Goal: Task Accomplishment & Management: Use online tool/utility

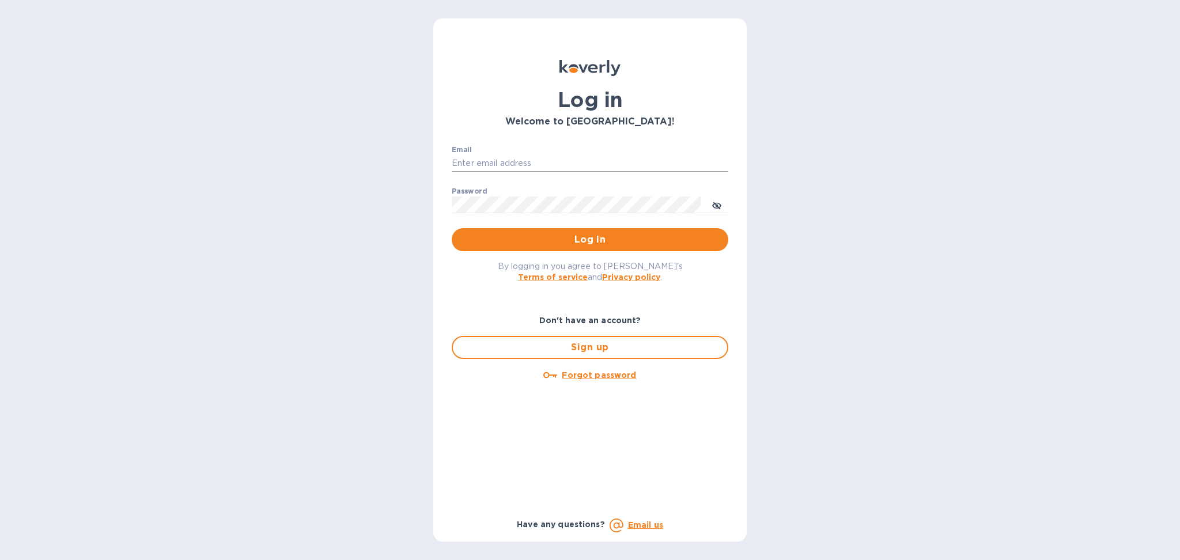
click at [491, 158] on input "Email" at bounding box center [590, 163] width 277 height 17
type input "[PERSON_NAME][EMAIL_ADDRESS][DOMAIN_NAME]"
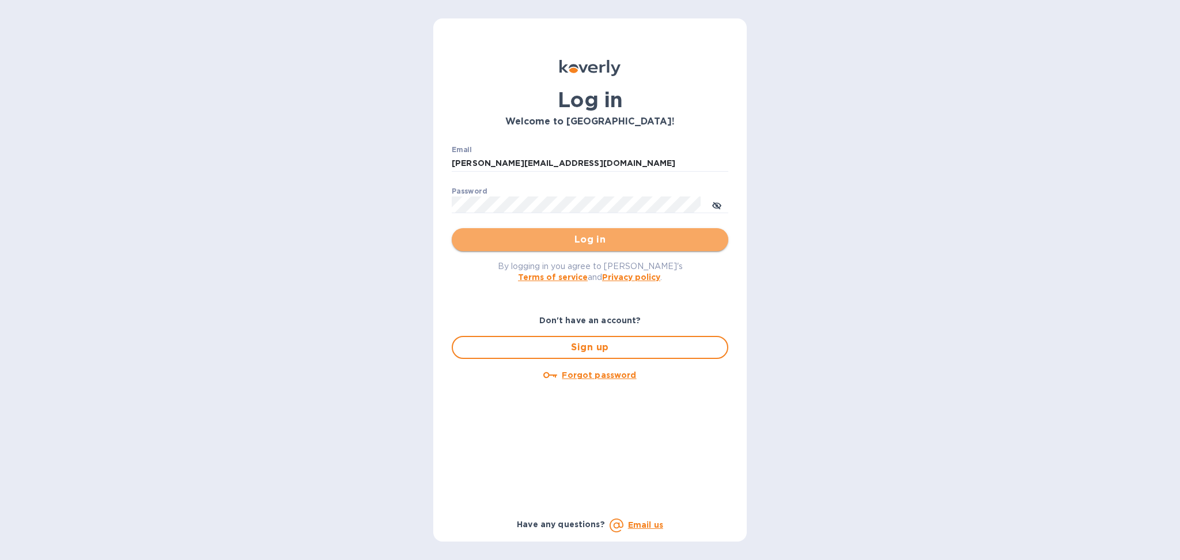
click at [559, 247] on span "Log in" at bounding box center [590, 240] width 258 height 14
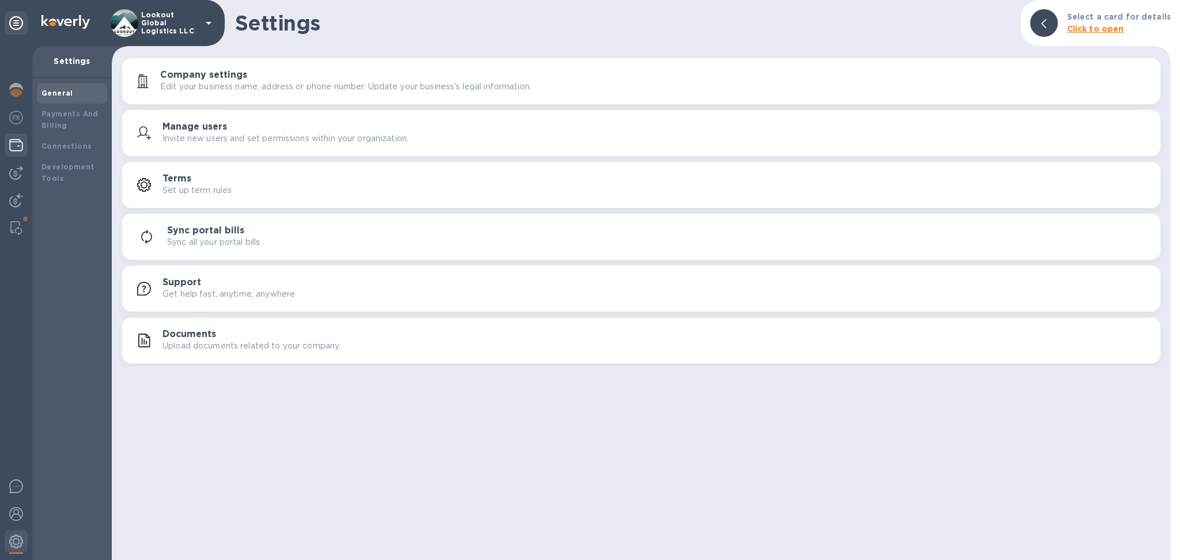
click at [13, 141] on img at bounding box center [16, 145] width 14 height 14
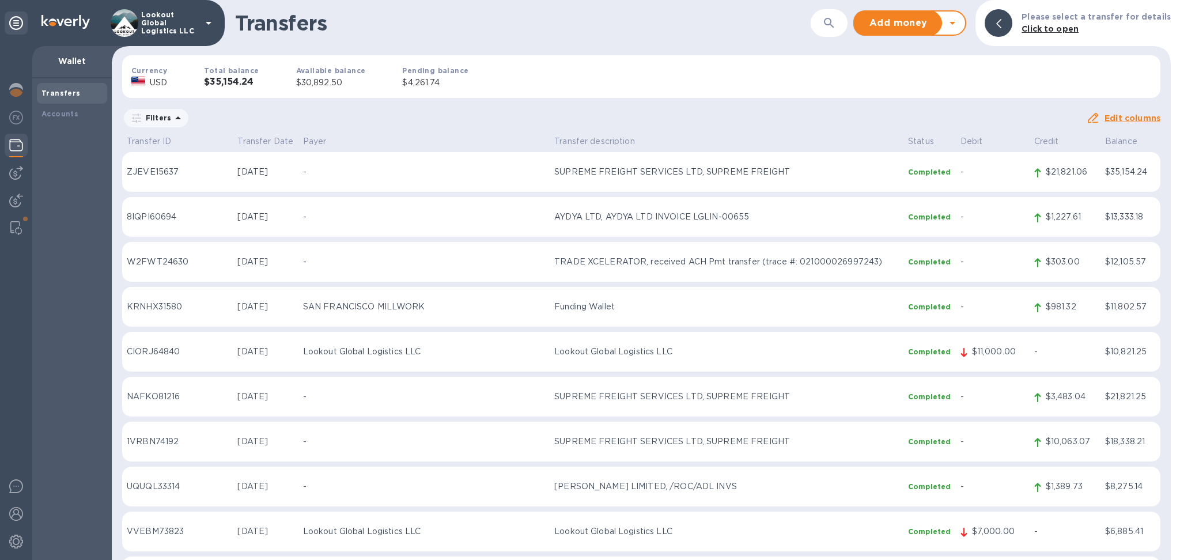
click at [959, 22] on icon at bounding box center [952, 23] width 14 height 14
click at [907, 77] on b "Withdraw money" at bounding box center [910, 76] width 74 height 9
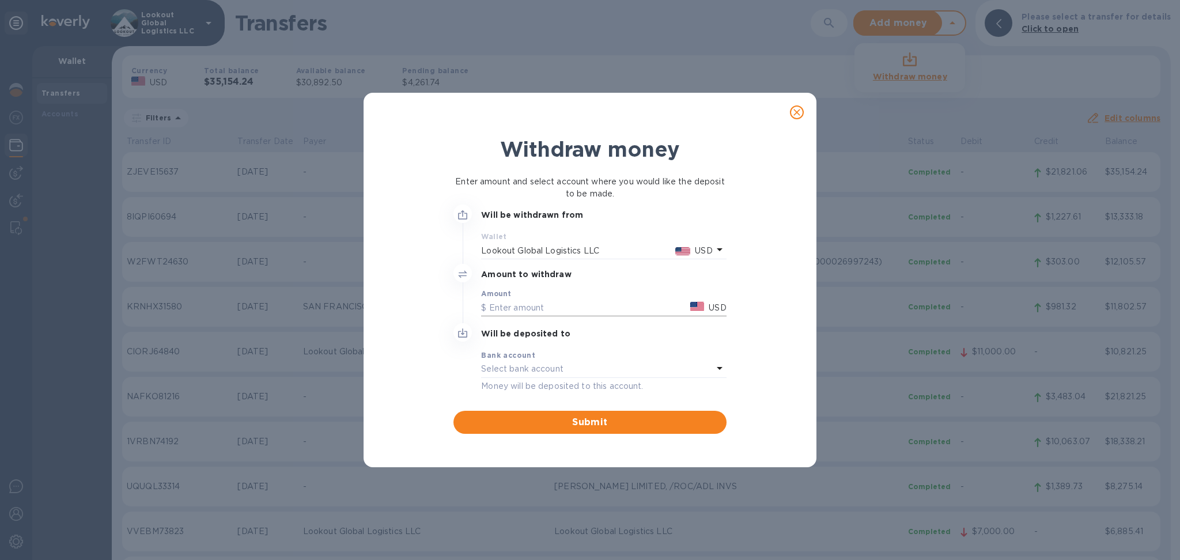
click at [552, 311] on input "text" at bounding box center [583, 307] width 205 height 17
type input "25,000"
click at [597, 369] on div "Select bank account" at bounding box center [596, 369] width 231 height 16
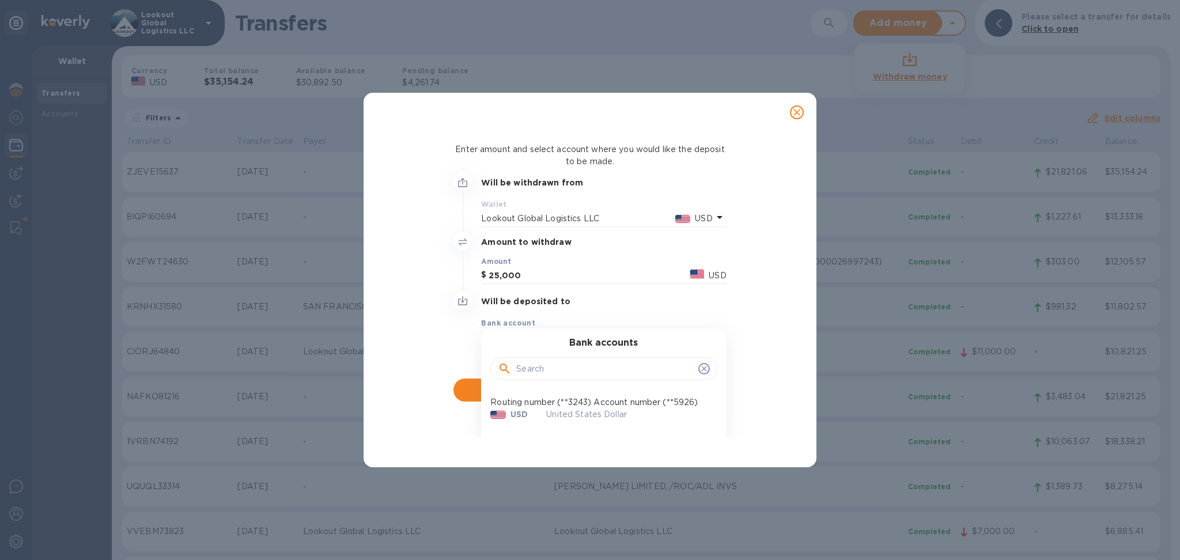
scroll to position [49, 0]
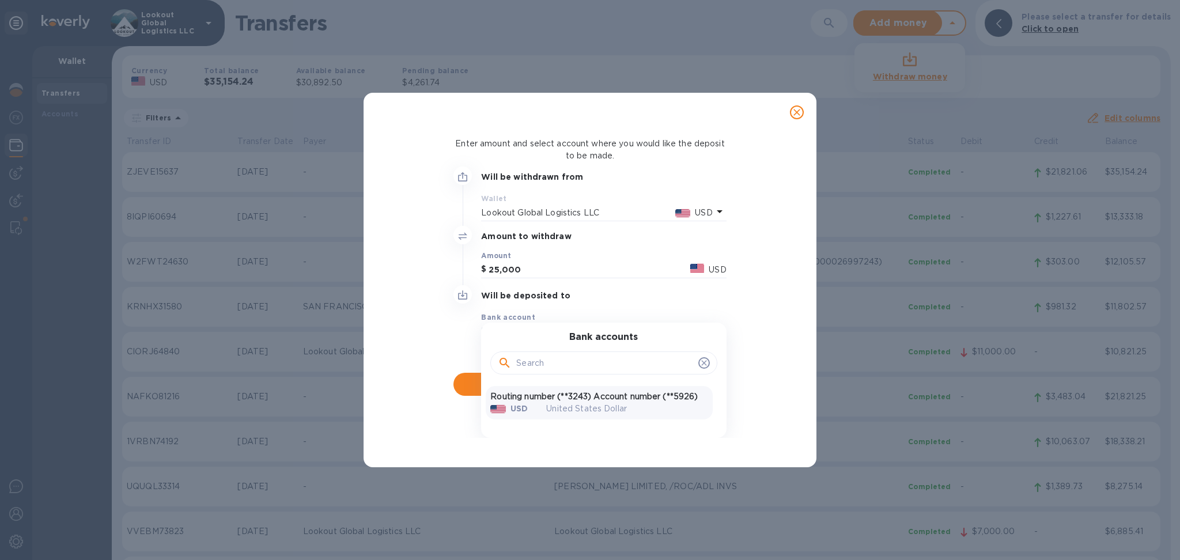
click at [595, 396] on div "United States Dollar" at bounding box center [627, 409] width 180 height 31
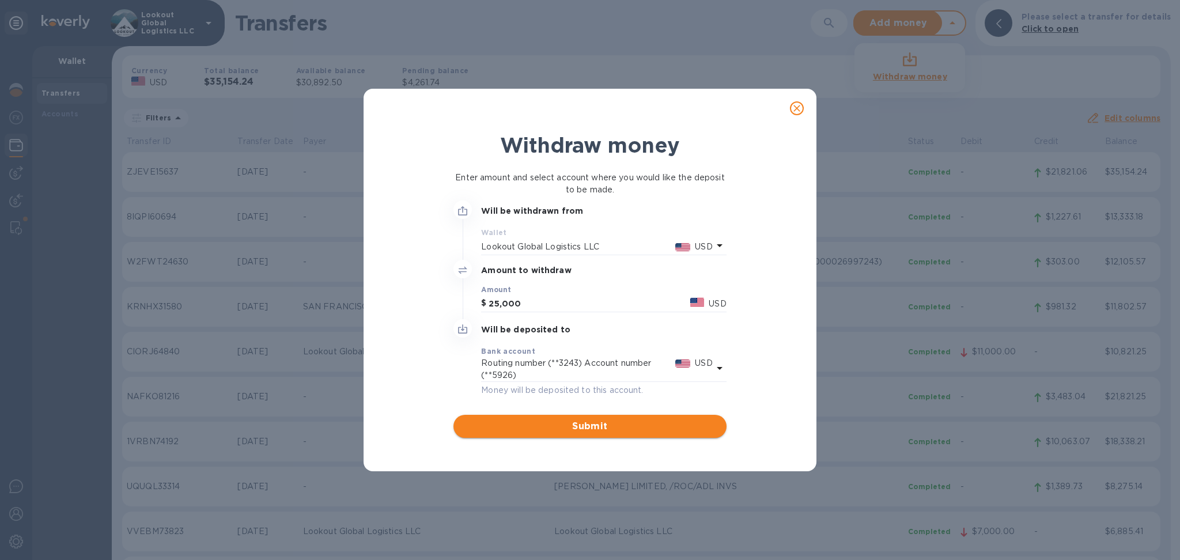
click at [563, 426] on span "Submit" at bounding box center [590, 426] width 254 height 14
